Goal: Transaction & Acquisition: Purchase product/service

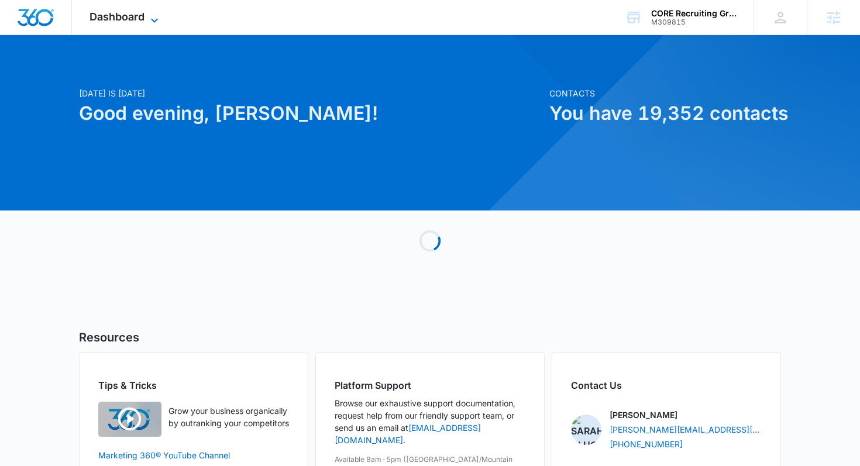
click at [113, 13] on span "Dashboard" at bounding box center [116, 17] width 55 height 12
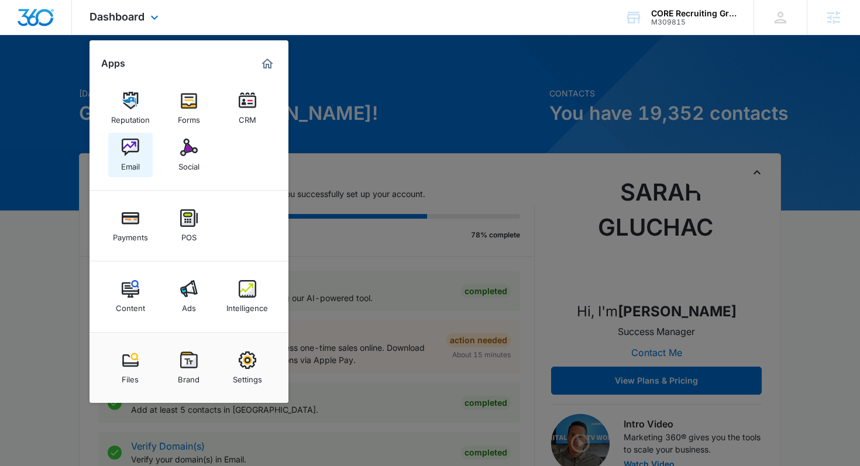
click at [135, 148] on img at bounding box center [131, 148] width 18 height 18
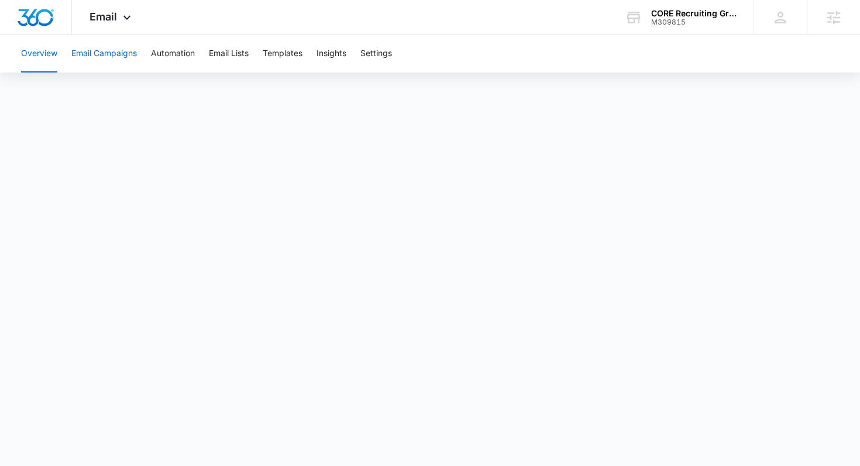
click at [124, 50] on button "Email Campaigns" at bounding box center [103, 53] width 65 height 37
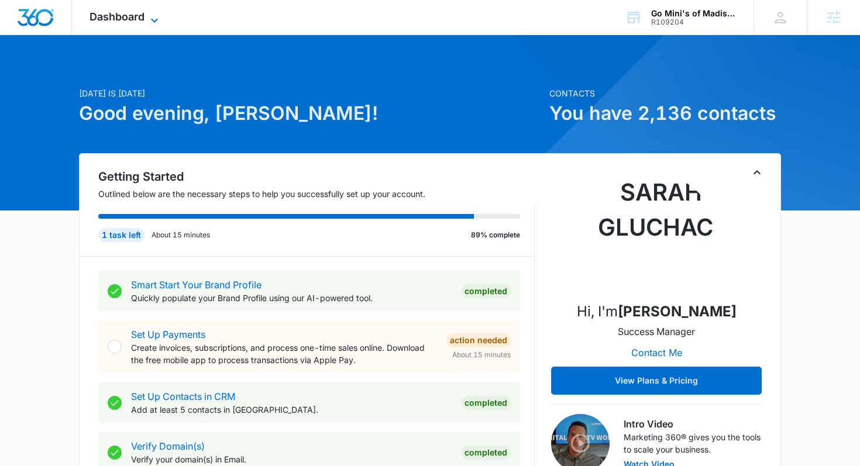
click at [126, 11] on span "Dashboard" at bounding box center [116, 17] width 55 height 12
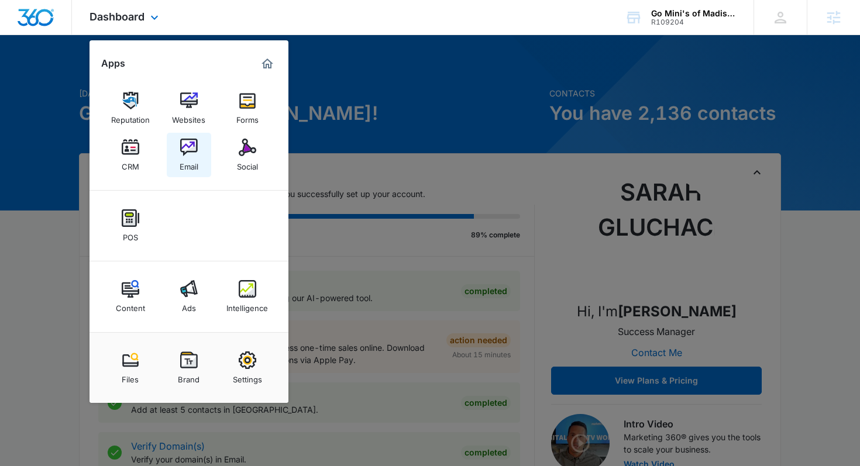
click at [174, 141] on link "Email" at bounding box center [189, 155] width 44 height 44
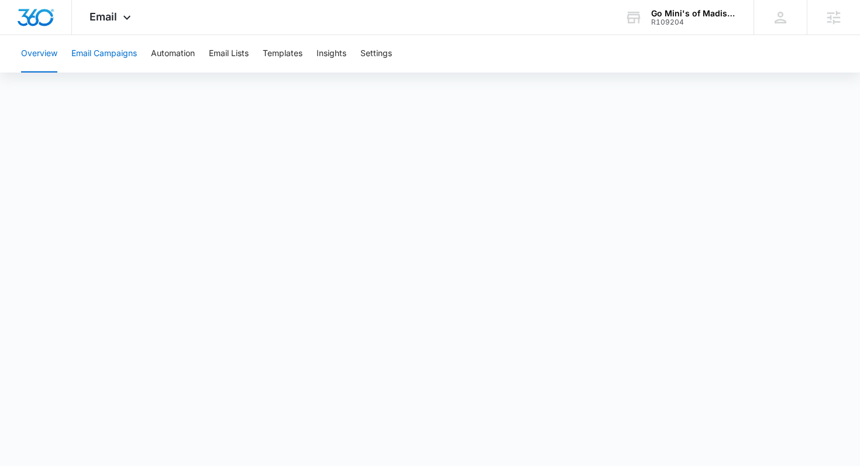
click at [84, 49] on button "Email Campaigns" at bounding box center [103, 53] width 65 height 37
click at [158, 64] on button "Automation" at bounding box center [173, 53] width 44 height 37
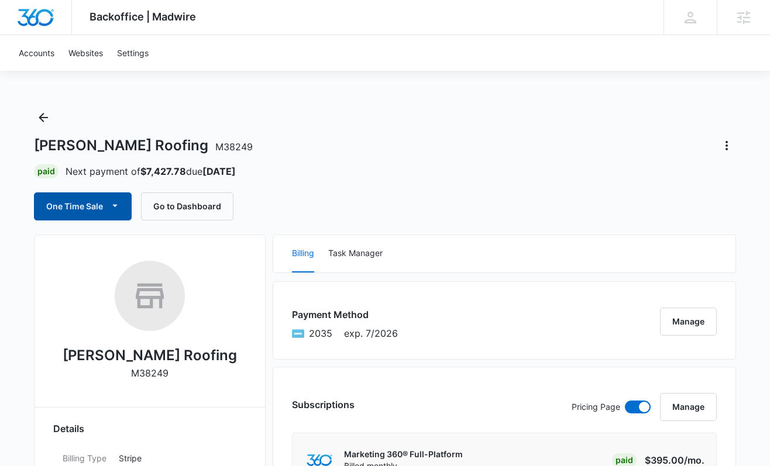
click at [101, 200] on button "One Time Sale" at bounding box center [83, 206] width 98 height 28
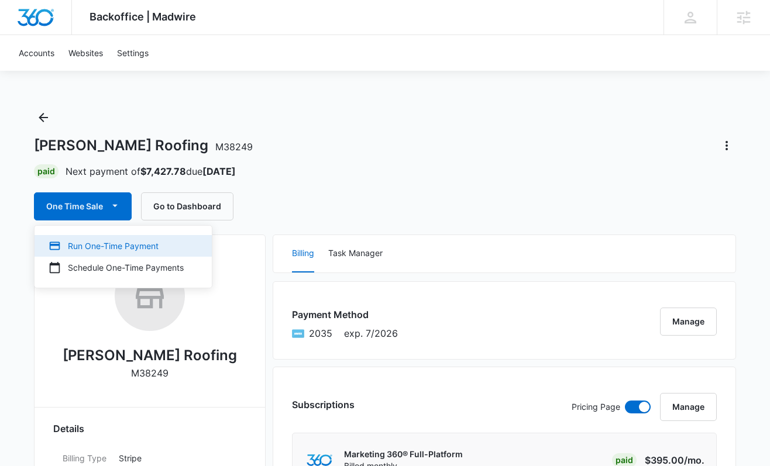
click at [106, 242] on div "Run One-Time Payment" at bounding box center [116, 246] width 135 height 12
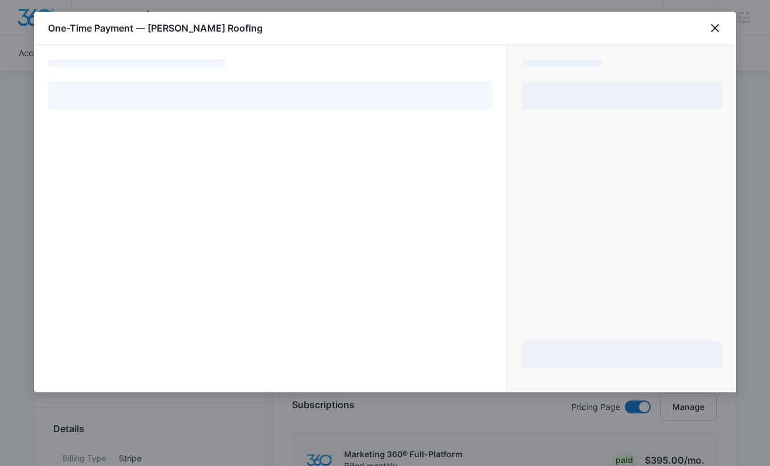
select select "pm_1Mz2RDA4n8RTgNjU0XNDM3wW"
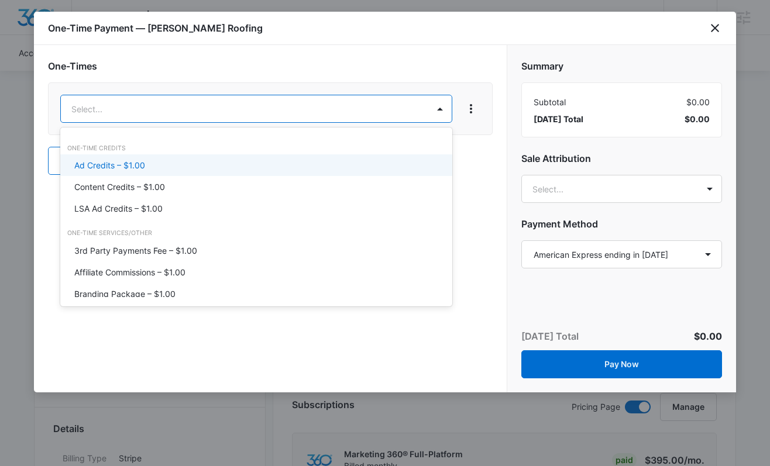
click at [294, 167] on div "Ad Credits – $1.00" at bounding box center [254, 165] width 361 height 12
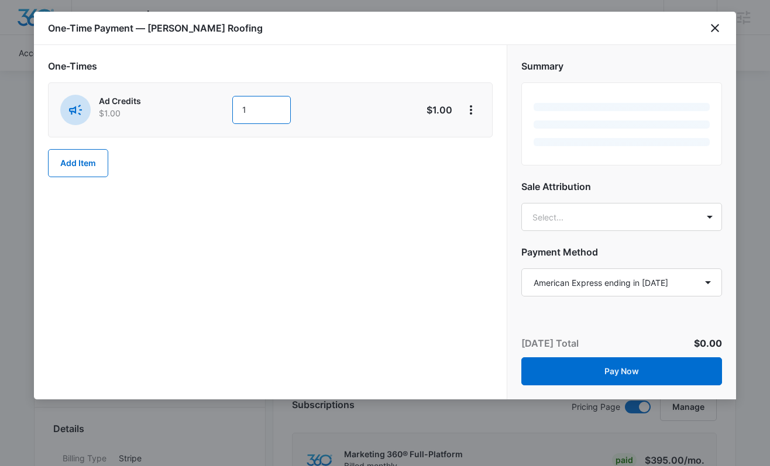
click at [268, 111] on input "1" at bounding box center [261, 110] width 58 height 28
type input "1000"
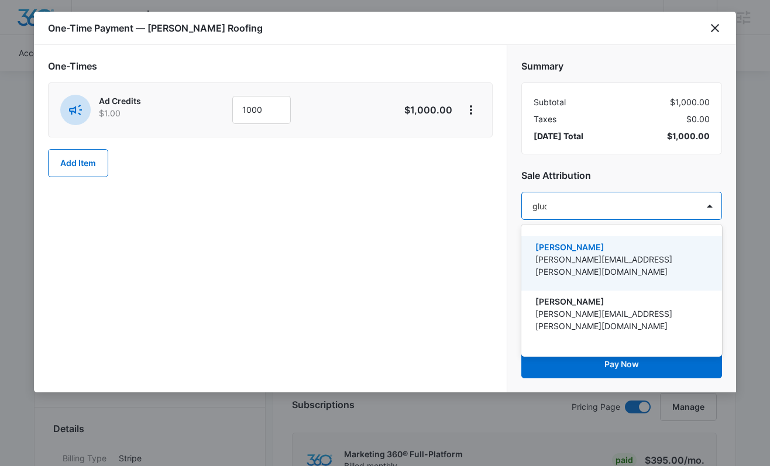
type input "gluch"
click at [612, 251] on p "Sarah Gluchacki" at bounding box center [620, 247] width 170 height 12
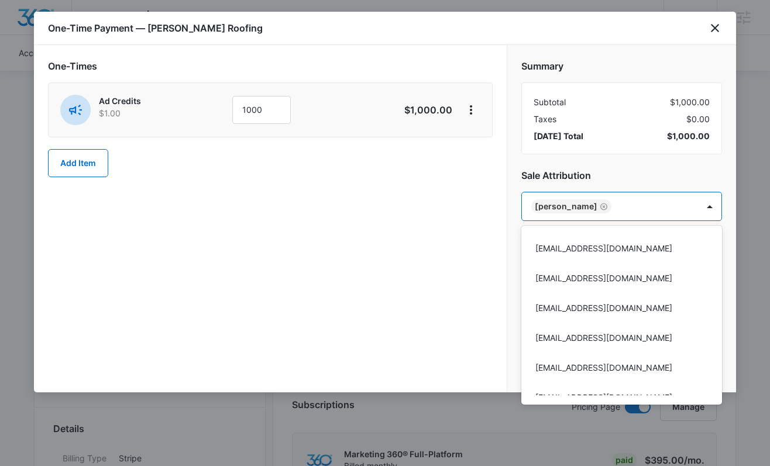
click at [616, 175] on div at bounding box center [385, 233] width 770 height 466
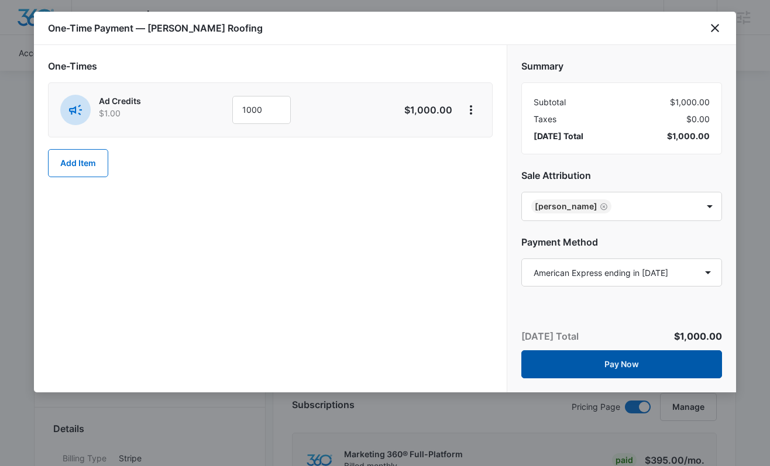
click at [617, 358] on button "Pay Now" at bounding box center [621, 364] width 201 height 28
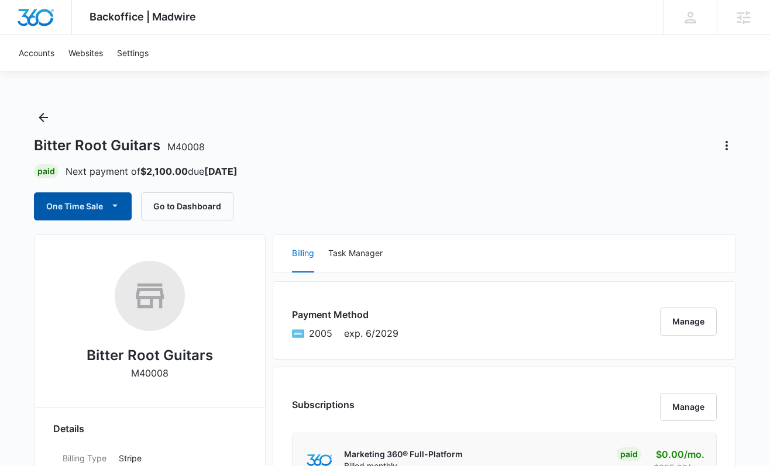
click at [101, 211] on button "One Time Sale" at bounding box center [83, 206] width 98 height 28
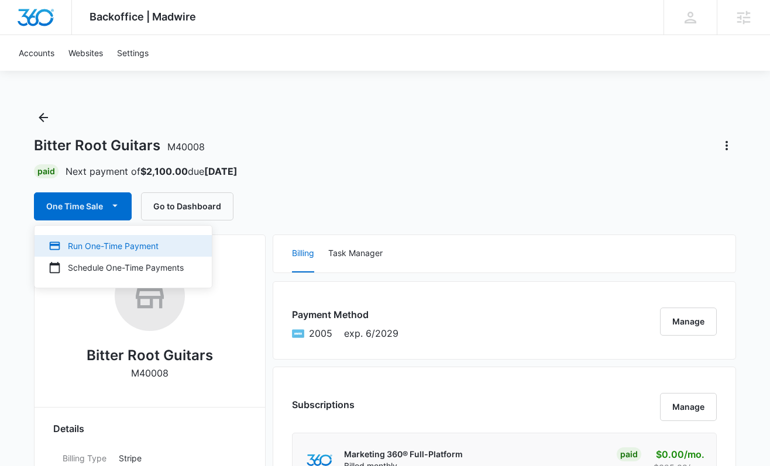
click at [104, 254] on button "Run One-Time Payment" at bounding box center [123, 246] width 177 height 22
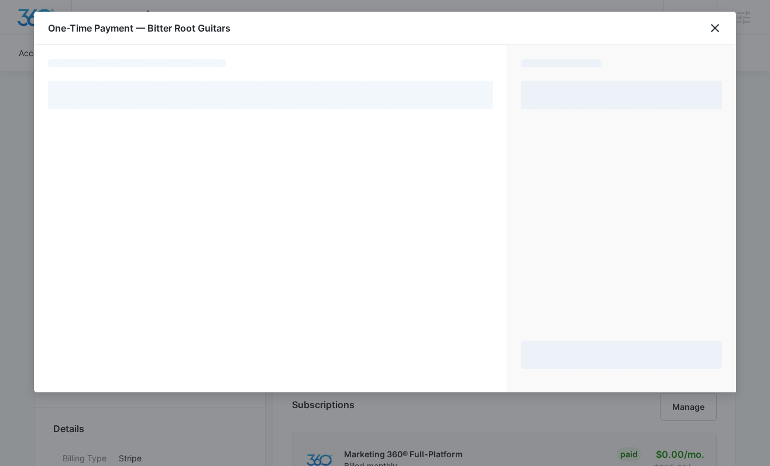
select select "pm_1NWQO4A4n8RTgNjUF3alobAh"
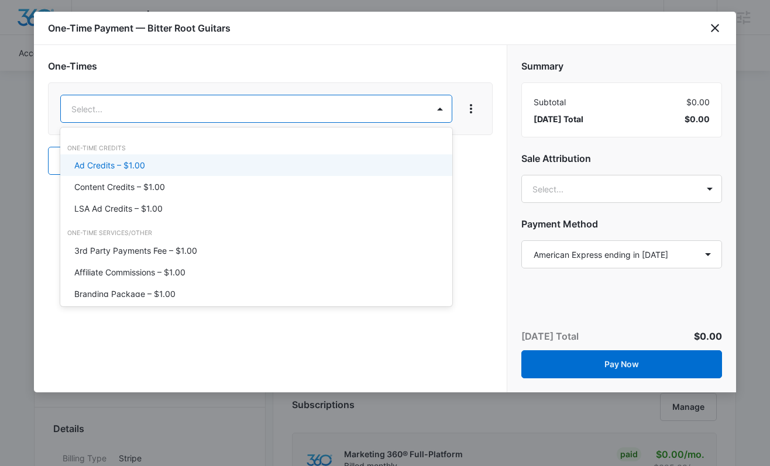
click at [198, 152] on div "One-Time Credits" at bounding box center [256, 148] width 392 height 9
click at [198, 165] on div "Ad Credits – $1.00" at bounding box center [254, 165] width 361 height 12
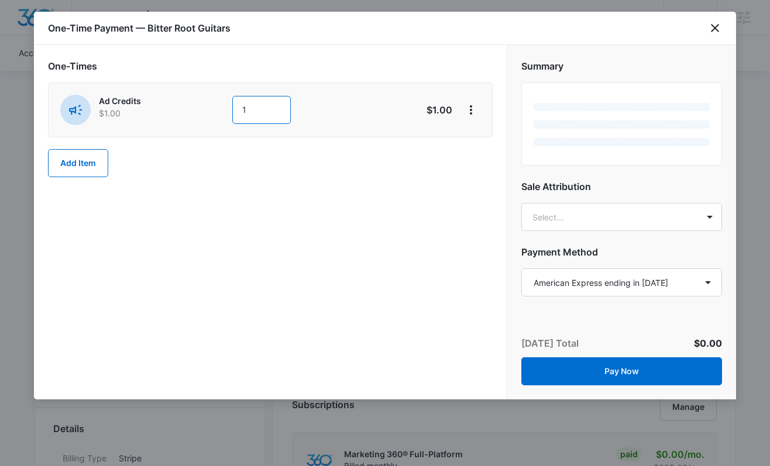
click at [265, 113] on input "1" at bounding box center [261, 110] width 58 height 28
type input "504"
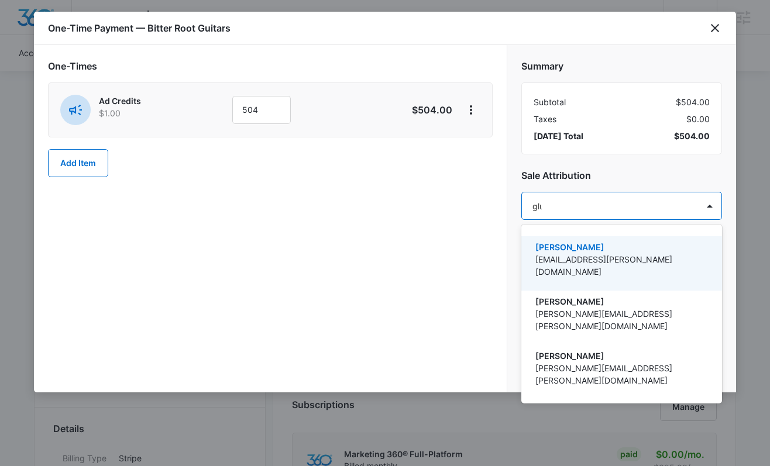
type input "gluch"
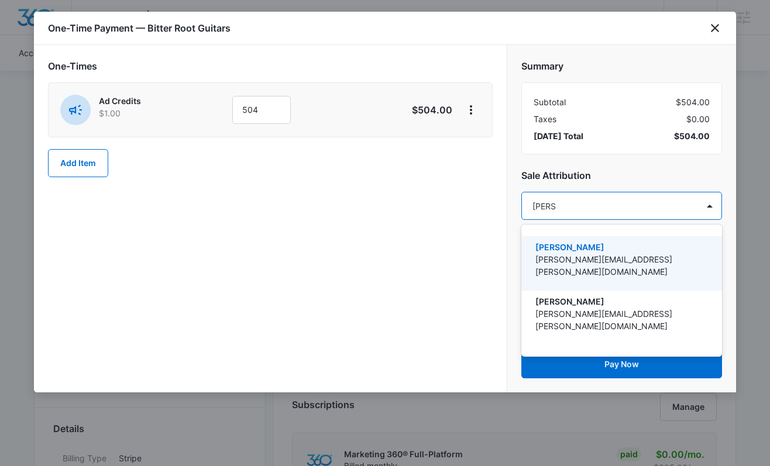
click at [624, 263] on p "[PERSON_NAME][EMAIL_ADDRESS][PERSON_NAME][DOMAIN_NAME]" at bounding box center [620, 265] width 170 height 25
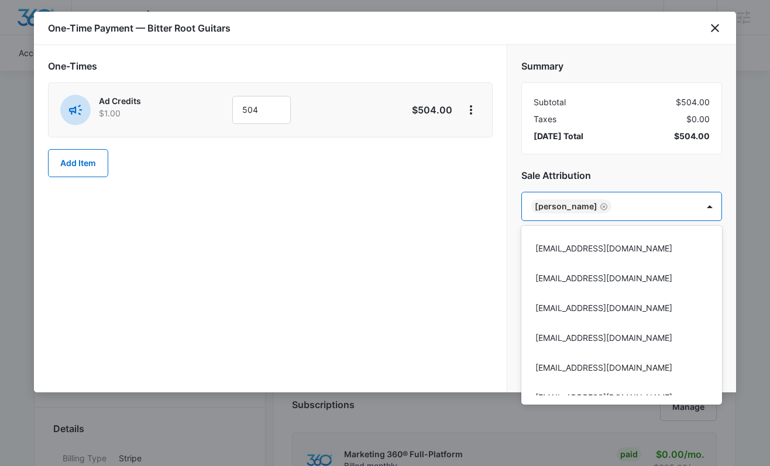
click at [626, 178] on div at bounding box center [385, 233] width 770 height 466
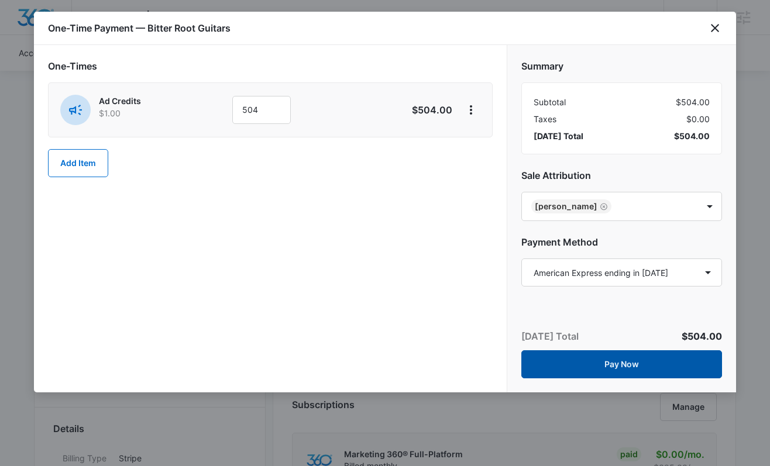
click at [610, 362] on button "Pay Now" at bounding box center [621, 364] width 201 height 28
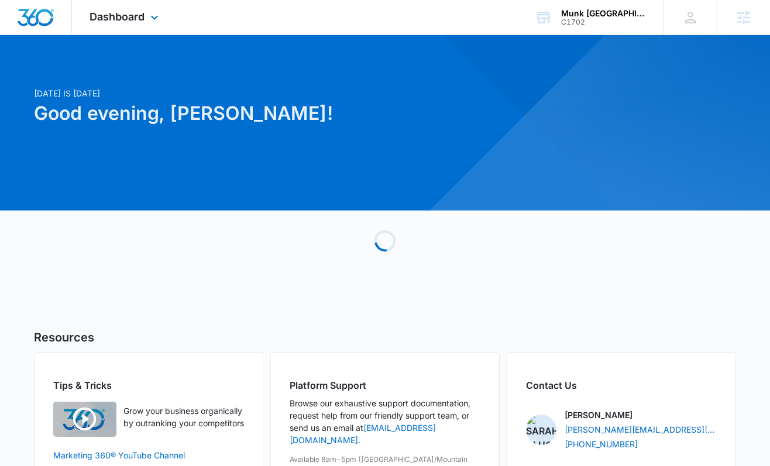
click at [137, 24] on div "Dashboard Apps Reputation Websites Forms CRM Email Social Payments Content Ads …" at bounding box center [125, 17] width 107 height 35
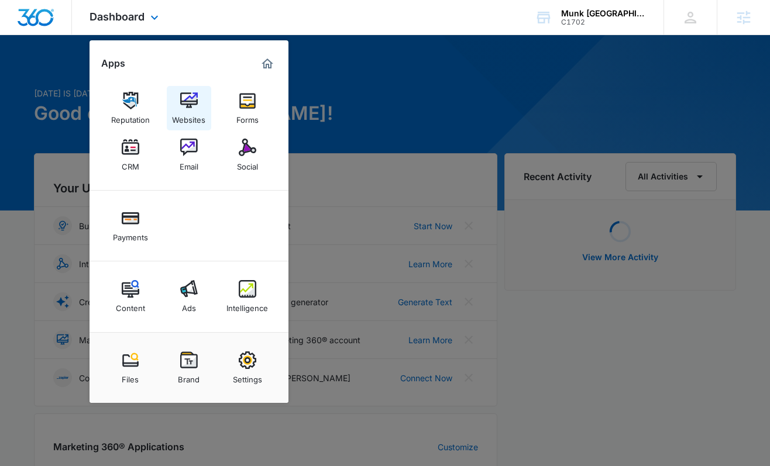
click at [184, 100] on img at bounding box center [189, 101] width 18 height 18
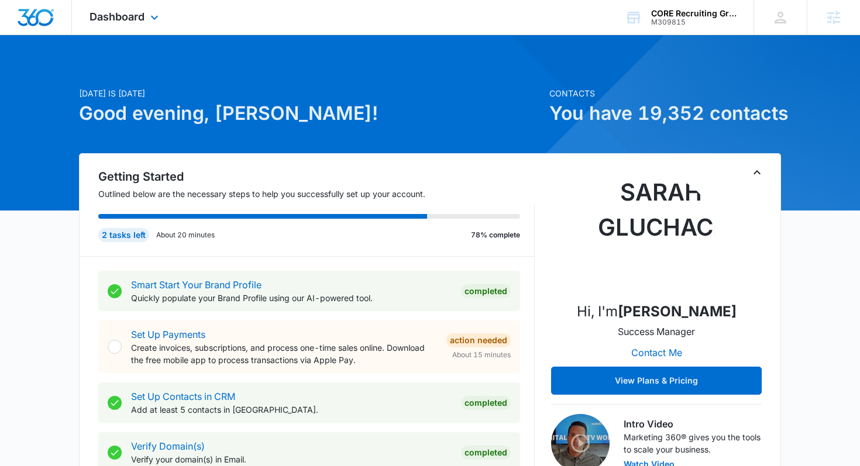
click at [105, 25] on div "Dashboard Apps Reputation Forms CRM Email Social Payments POS Content Ads Intel…" at bounding box center [125, 17] width 107 height 35
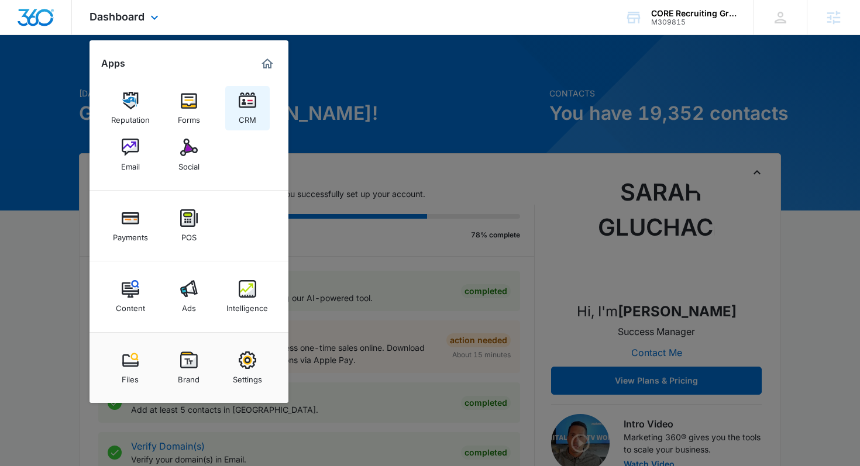
click at [233, 113] on link "CRM" at bounding box center [247, 108] width 44 height 44
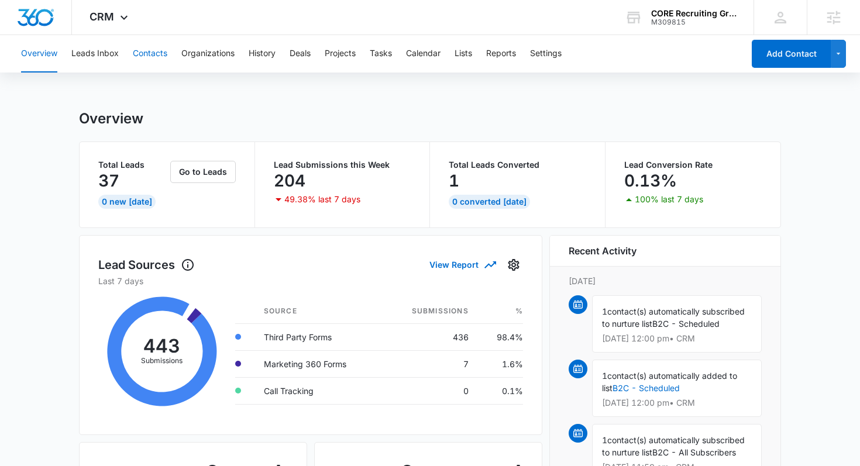
click at [157, 51] on button "Contacts" at bounding box center [150, 53] width 35 height 37
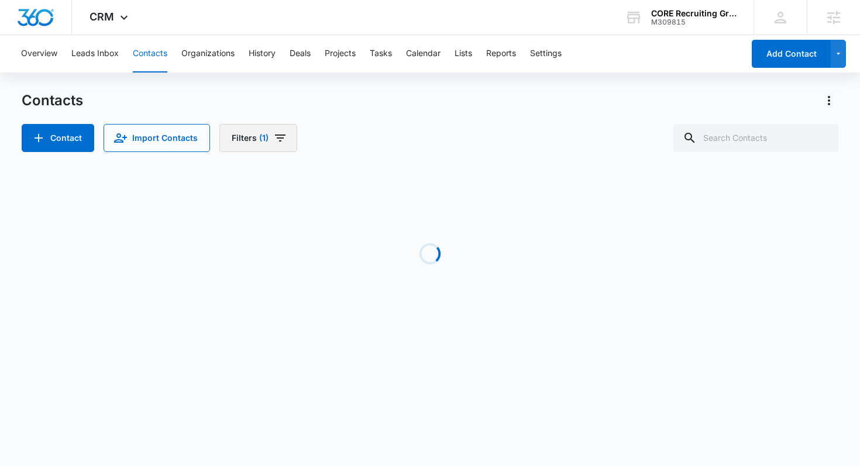
click at [267, 138] on button "Filters (1)" at bounding box center [258, 138] width 78 height 28
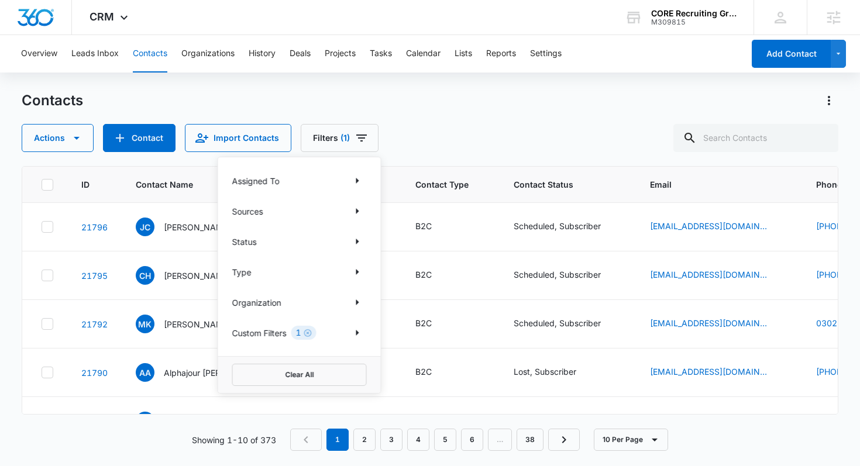
click at [316, 329] on div "Custom Filters 1" at bounding box center [299, 332] width 134 height 19
click at [84, 44] on button "Leads Inbox" at bounding box center [94, 53] width 47 height 37
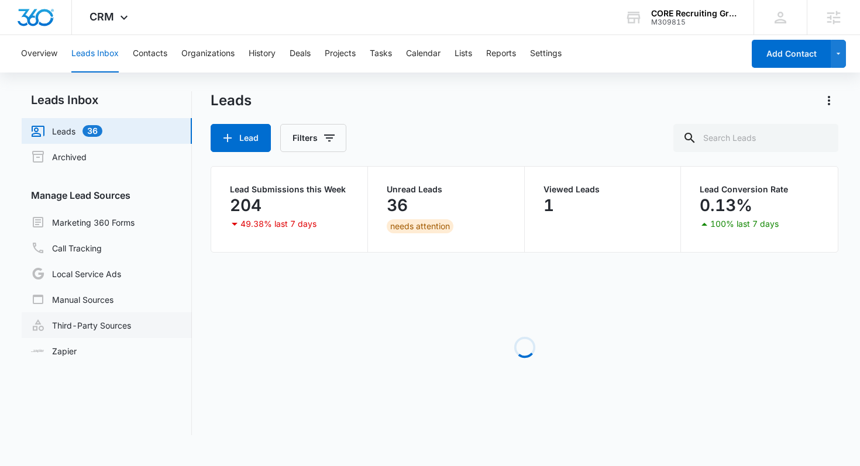
click at [108, 329] on link "Third-Party Sources" at bounding box center [81, 325] width 100 height 14
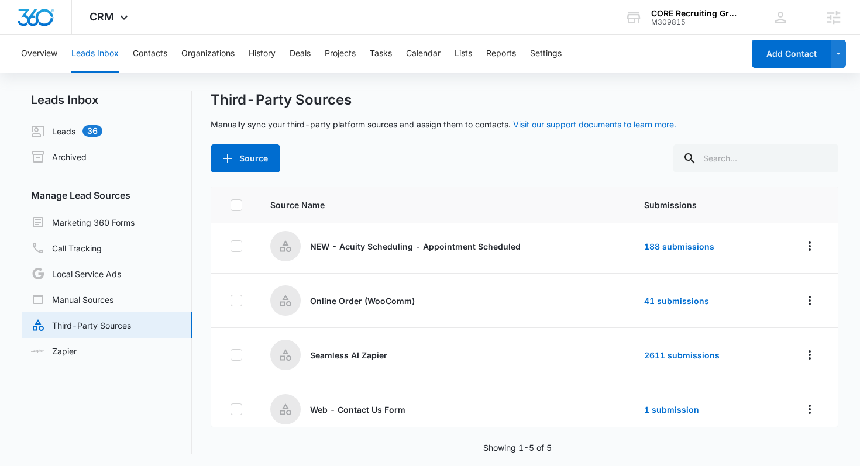
scroll to position [68, 0]
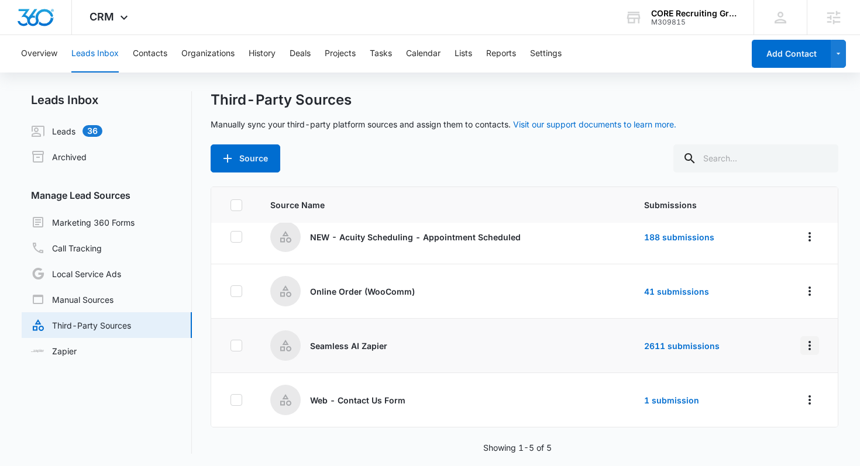
click at [806, 350] on icon "Overflow Menu" at bounding box center [809, 346] width 14 height 14
click at [767, 270] on button "Submission Rules" at bounding box center [764, 278] width 108 height 18
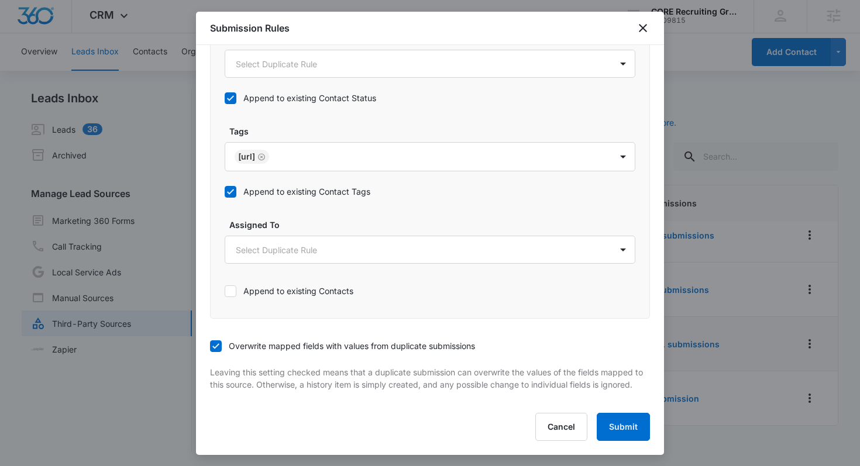
scroll to position [0, 0]
